Goal: Communication & Community: Answer question/provide support

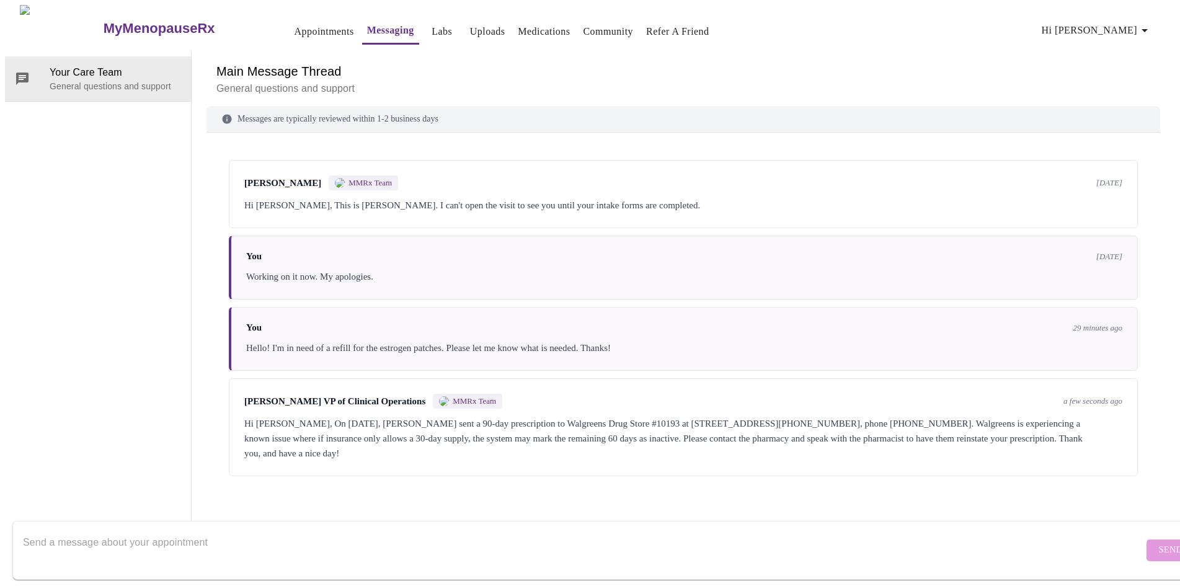
scroll to position [46, 0]
click at [1131, 538] on form "Send" at bounding box center [607, 550] width 1191 height 59
click at [187, 531] on textarea "Send a message about your appointment" at bounding box center [583, 550] width 1120 height 40
type textarea "Ok, got it. I went to the wrong pharmacy. Thank you!!"
click at [1159, 542] on span "Send" at bounding box center [1171, 549] width 24 height 15
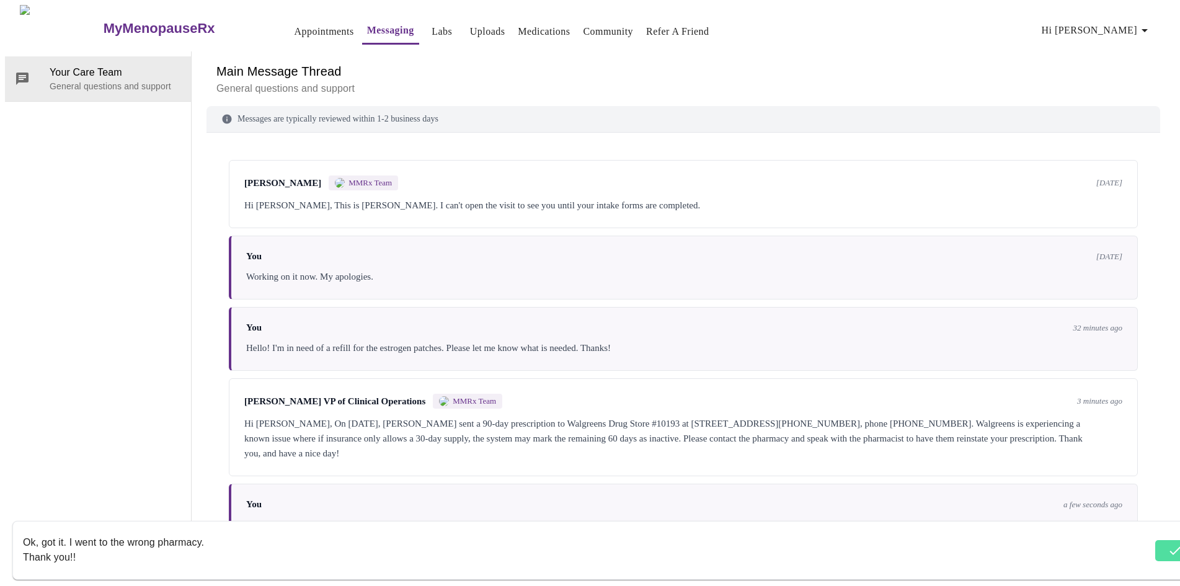
scroll to position [27, 0]
